Goal: Information Seeking & Learning: Learn about a topic

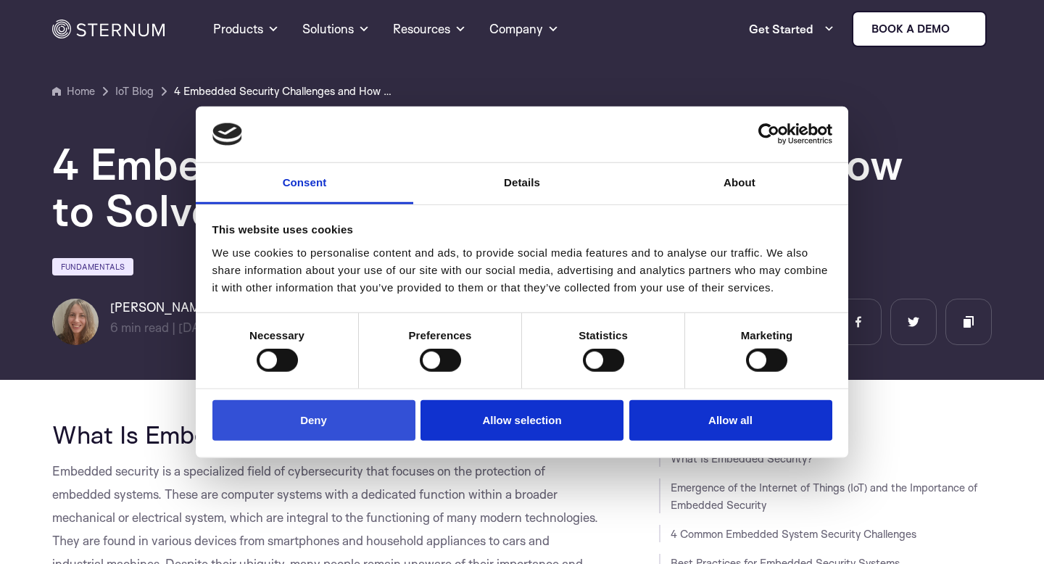
click at [335, 430] on button "Deny" at bounding box center [313, 419] width 203 height 41
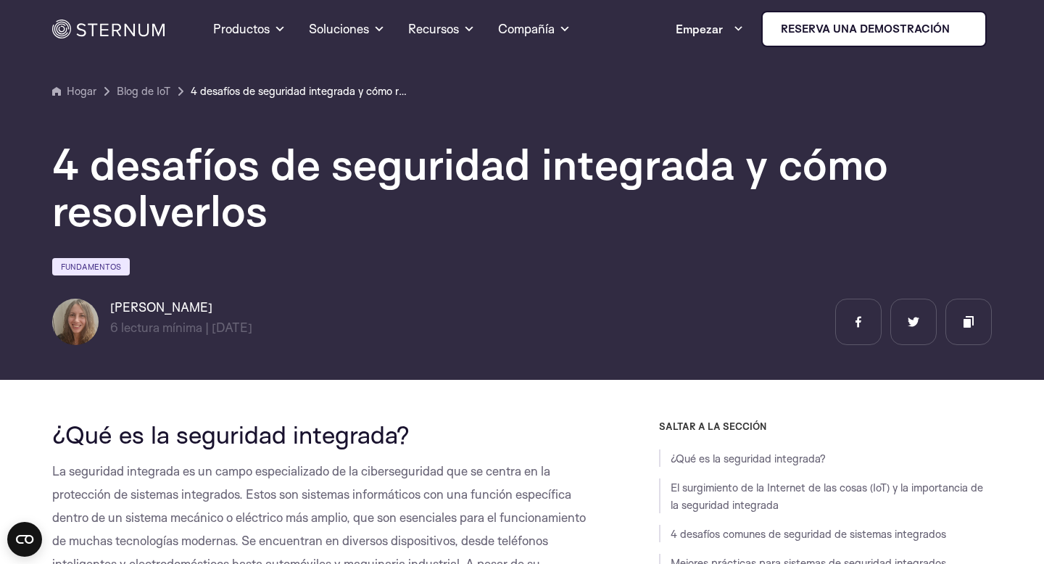
click at [243, 441] on font "¿Qué es la seguridad integrada?" at bounding box center [230, 434] width 357 height 30
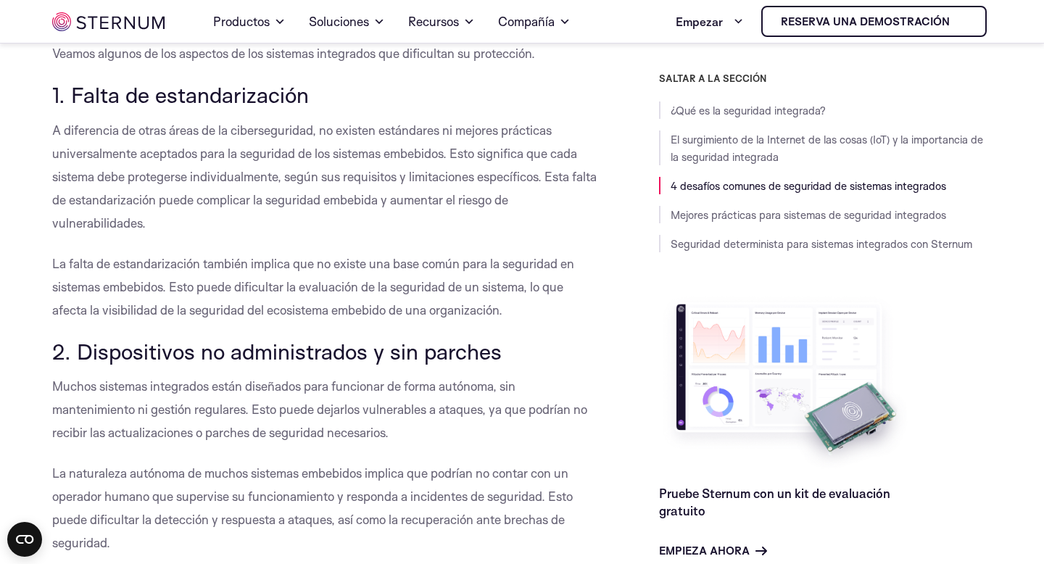
scroll to position [1384, 0]
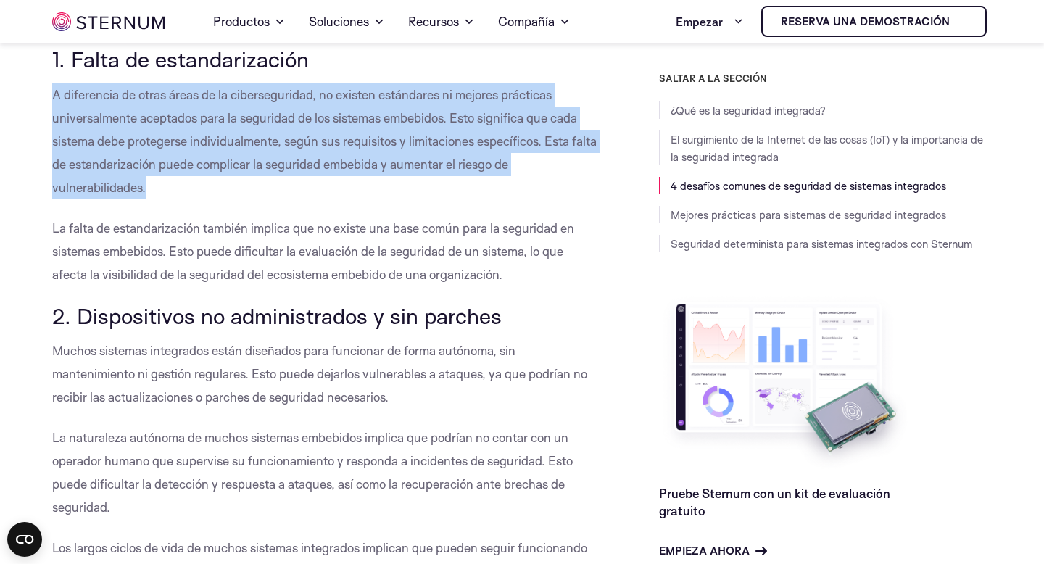
drag, startPoint x: 48, startPoint y: 91, endPoint x: 175, endPoint y: 188, distance: 160.7
copy font "A diferencia de otras áreas de la ciberseguridad, no existen estándares ni mejo…"
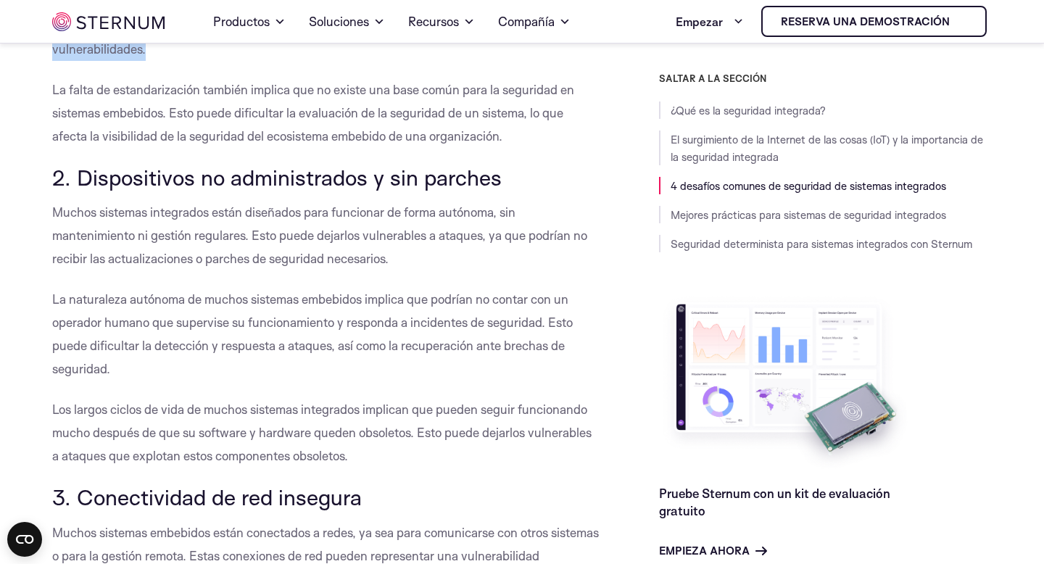
scroll to position [1529, 0]
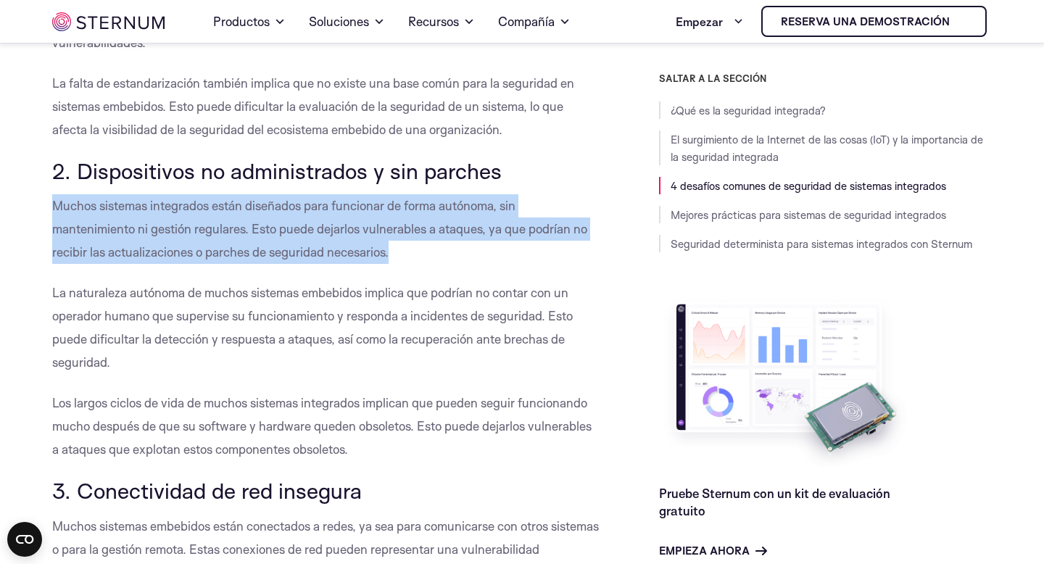
drag, startPoint x: 453, startPoint y: 259, endPoint x: 49, endPoint y: 205, distance: 407.2
copy font "Muchos sistemas integrados están diseñados para funcionar de forma autónoma, si…"
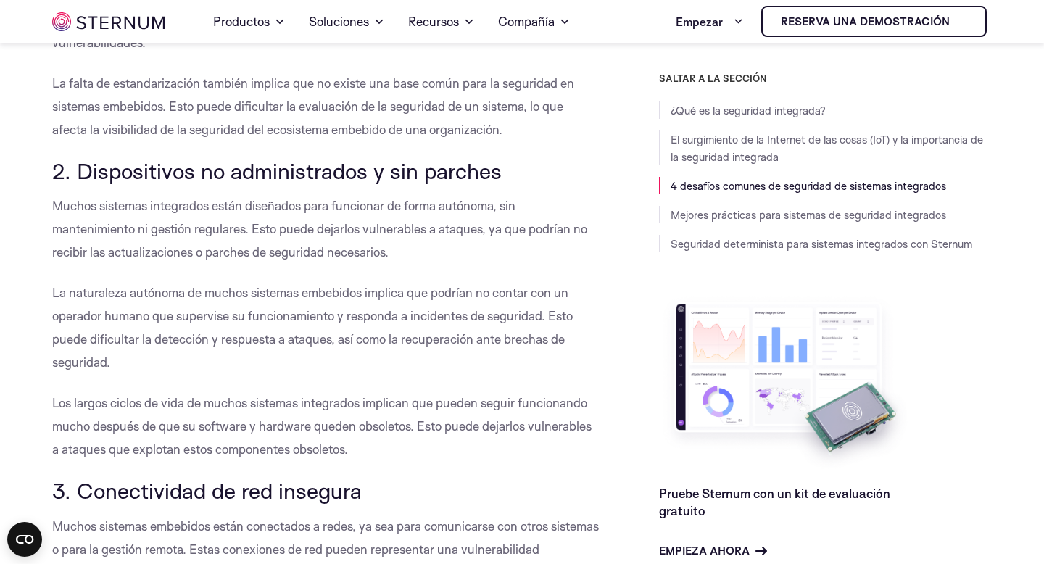
click at [438, 370] on p "La naturaleza autónoma de muchos sistemas embebidos implica que podrían no cont…" at bounding box center [326, 327] width 548 height 93
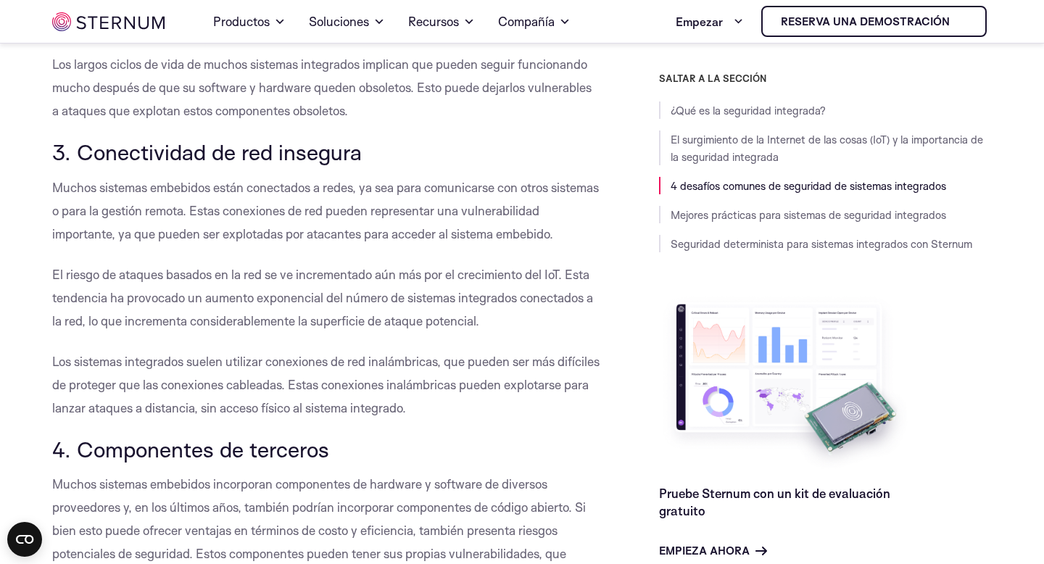
scroll to position [1935, 0]
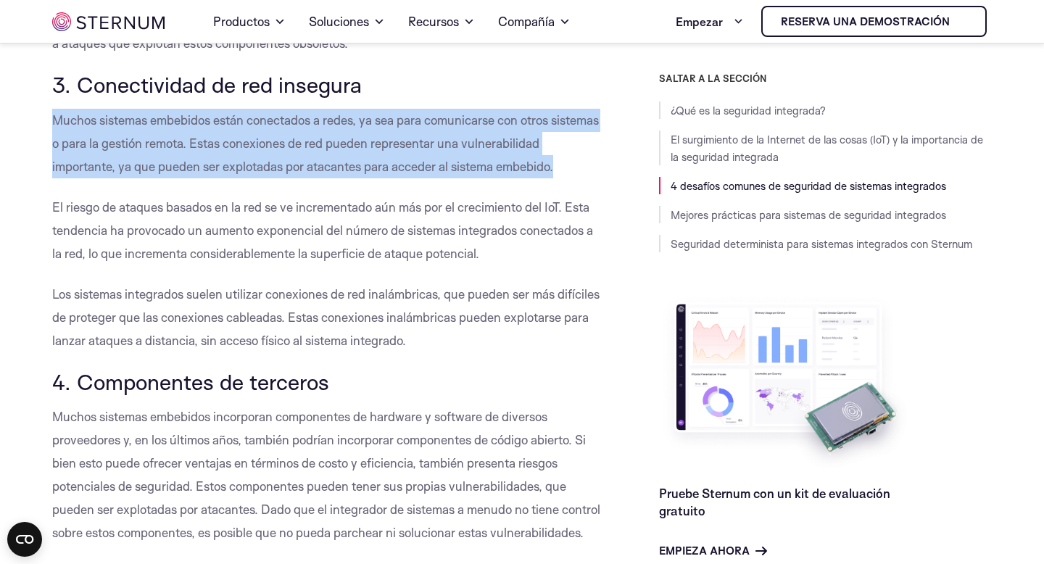
drag, startPoint x: 585, startPoint y: 173, endPoint x: 1, endPoint y: 120, distance: 585.8
copy font "Muchos sistemas embebidos están conectados a redes, ya sea para comunicarse con…"
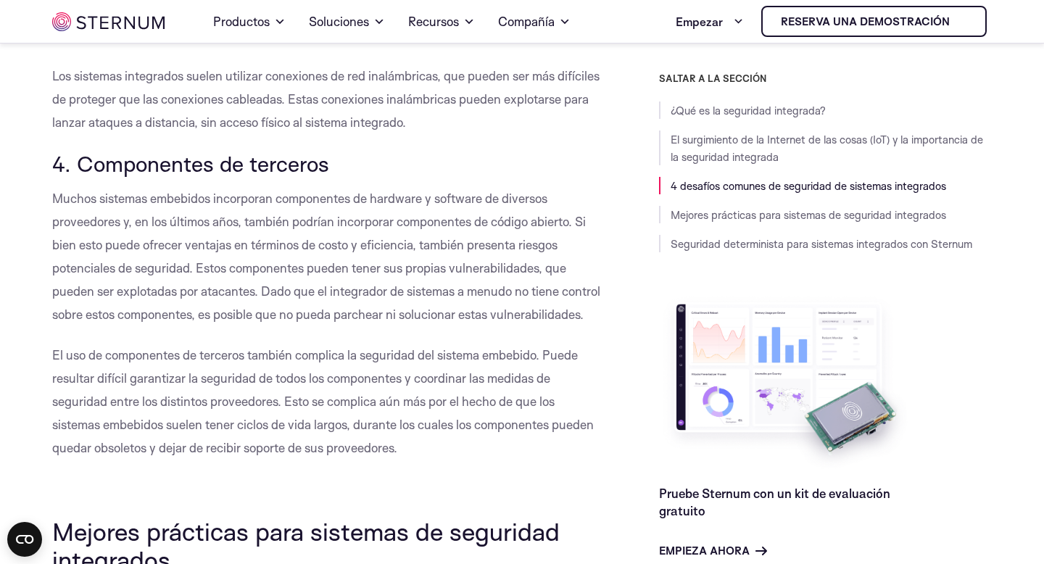
scroll to position [2196, 0]
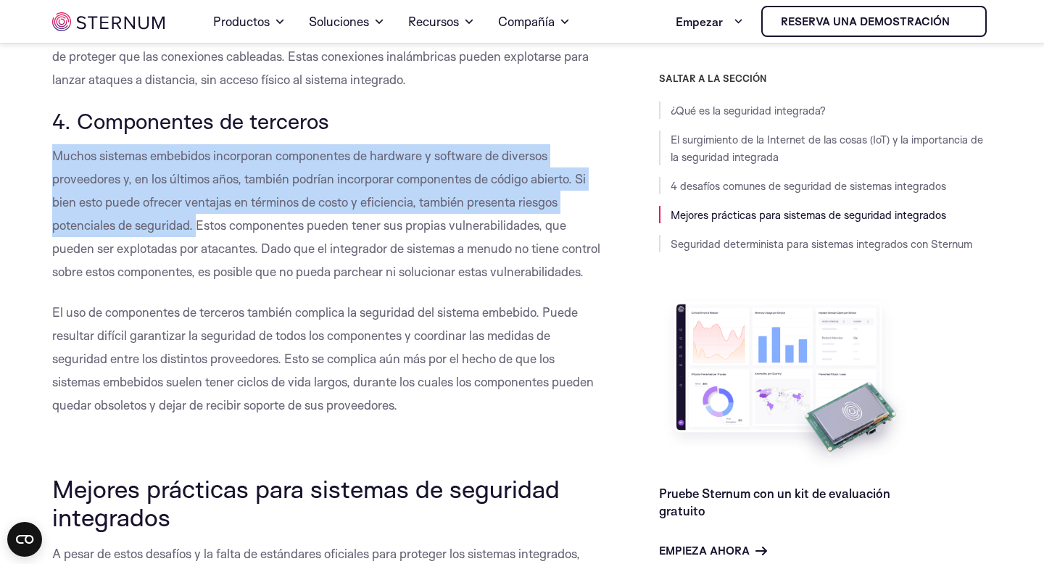
drag, startPoint x: 197, startPoint y: 223, endPoint x: 55, endPoint y: 150, distance: 159.8
click at [54, 149] on font "Muchos sistemas embebidos incorporan componentes de hardware y software de dive…" at bounding box center [326, 213] width 548 height 131
copy font "Muchos sistemas embebidos incorporan componentes de hardware y software de dive…"
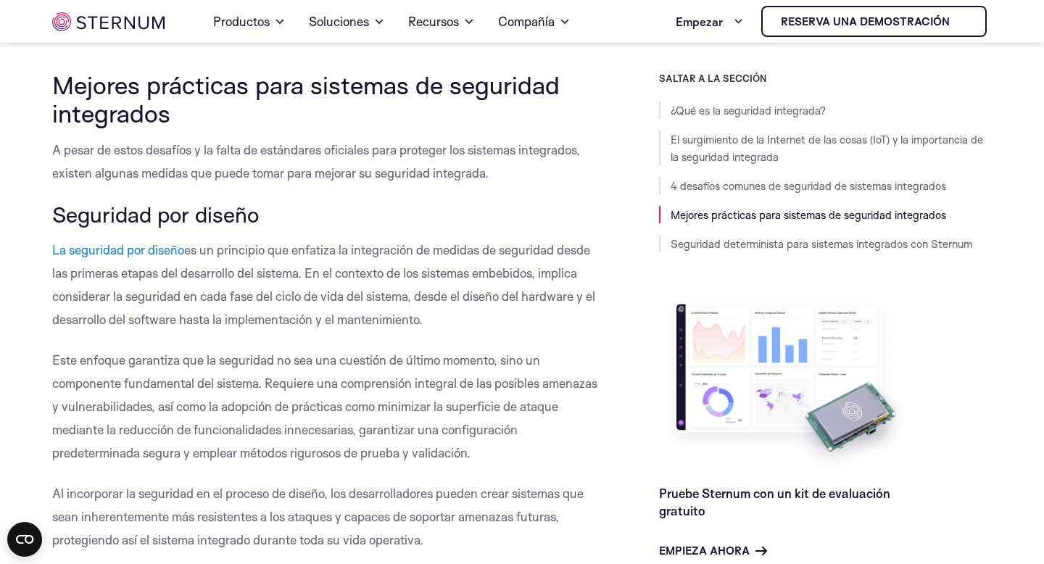
scroll to position [2602, 0]
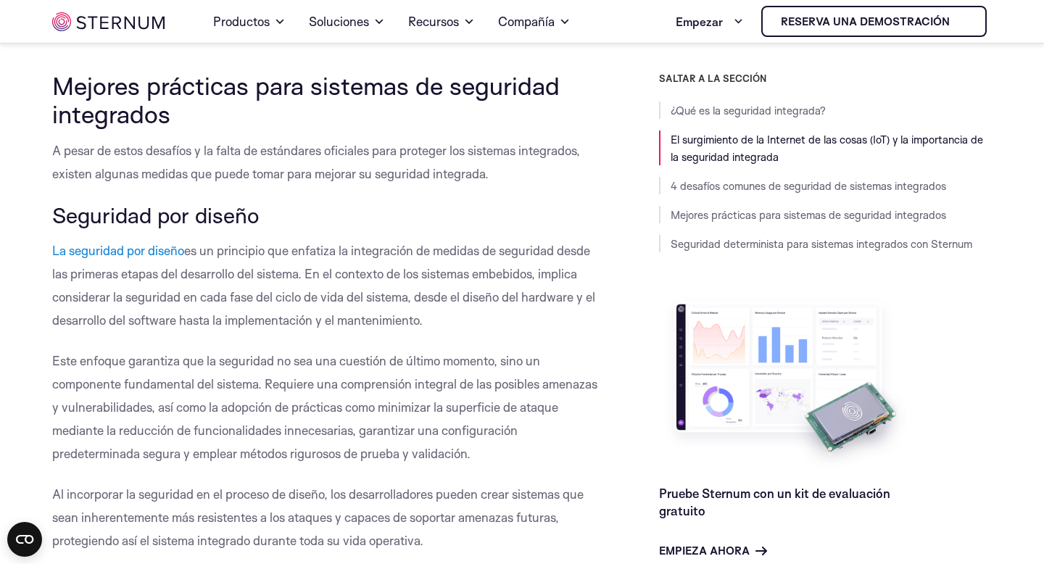
scroll to position [0, 0]
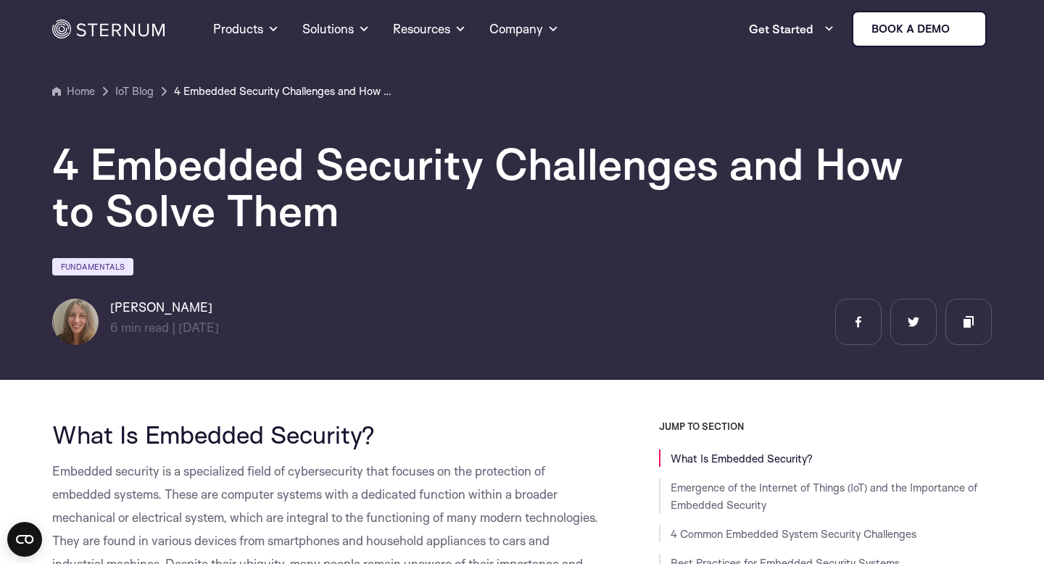
click at [328, 299] on div "[PERSON_NAME] 6 min read | min read | [DATE]" at bounding box center [521, 322] width 939 height 46
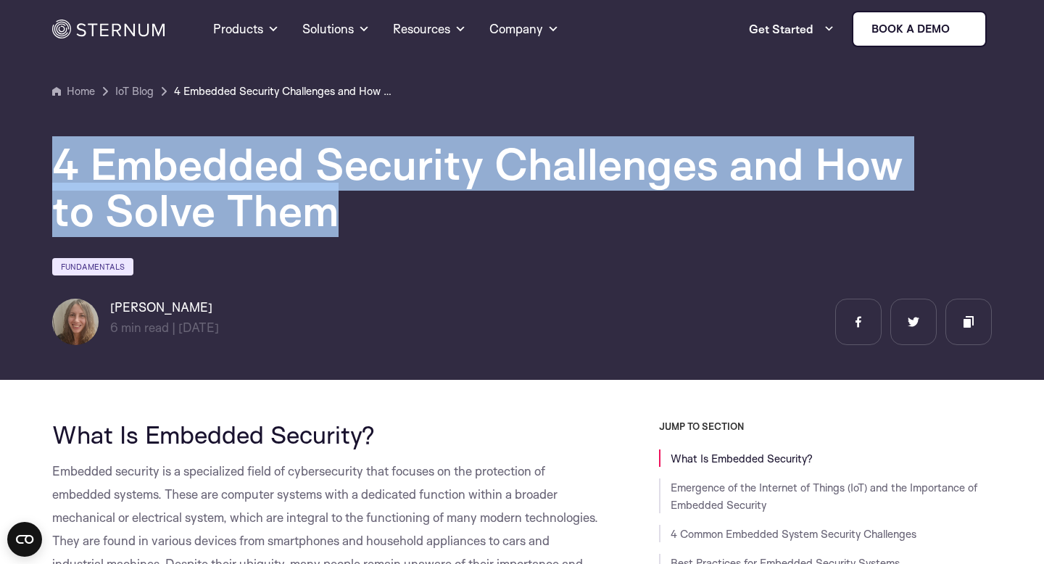
drag, startPoint x: 344, startPoint y: 217, endPoint x: 53, endPoint y: 157, distance: 297.5
click at [53, 157] on h1 "4 Embedded Security Challenges and How to Solve Them" at bounding box center [487, 187] width 870 height 93
copy h1 "4 Embedded Security Challenges and How to Solve Them"
